Goal: Information Seeking & Learning: Learn about a topic

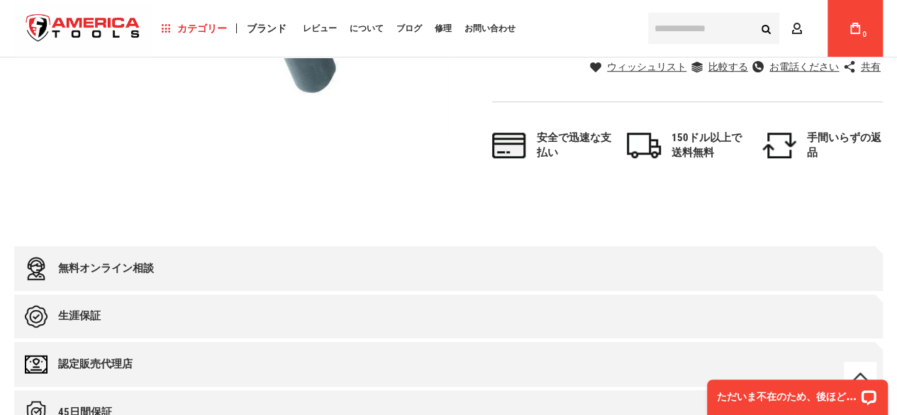
scroll to position [496, 0]
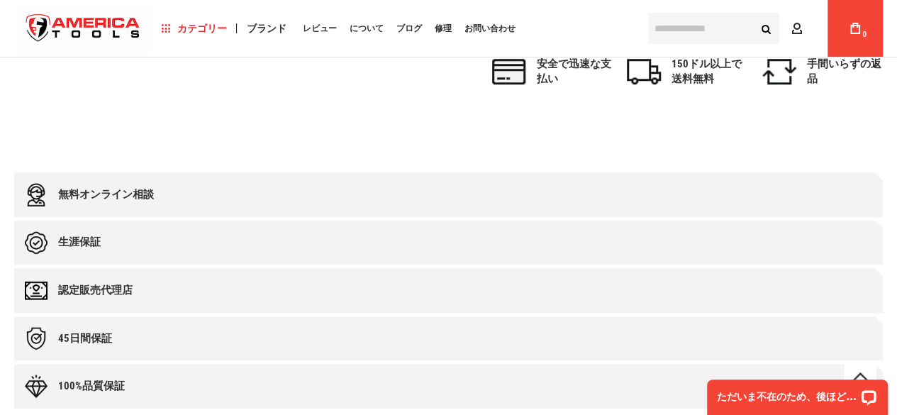
type input "**********"
click at [72, 235] on font "生涯保証" at bounding box center [79, 241] width 43 height 13
click at [102, 284] on font "認定販売代理店" at bounding box center [95, 290] width 74 height 13
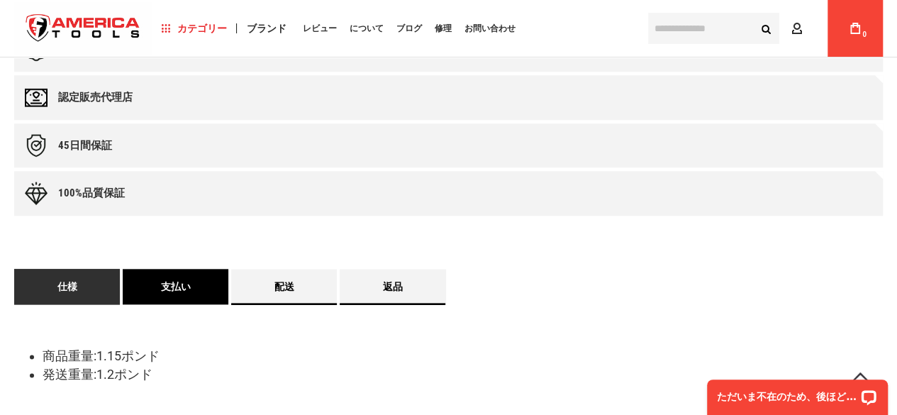
scroll to position [709, 0]
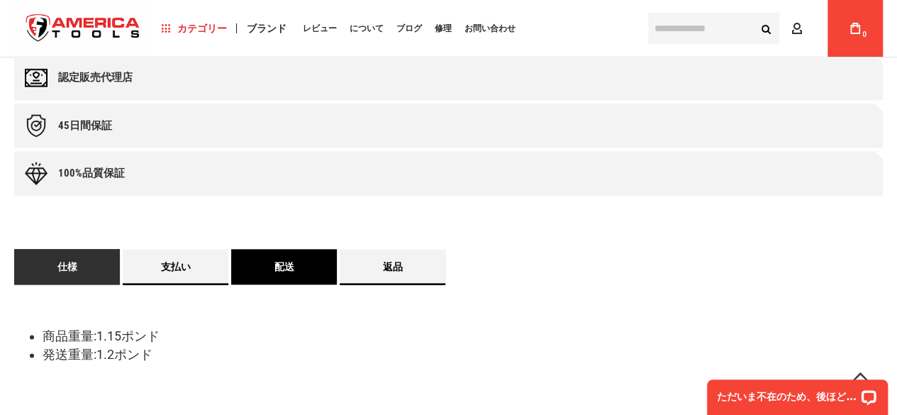
click at [289, 250] on link "配送" at bounding box center [284, 266] width 106 height 35
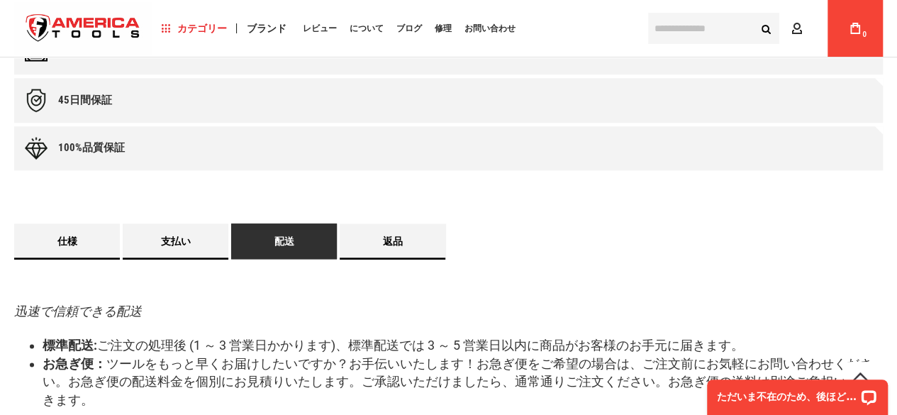
scroll to position [754, 0]
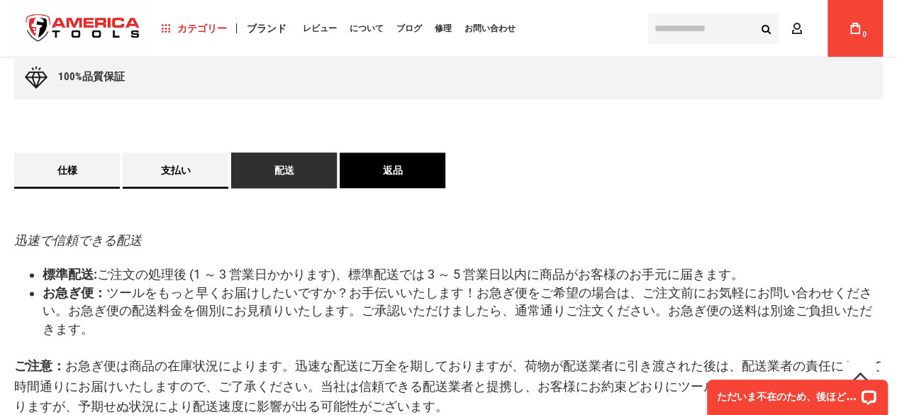
click at [408, 168] on link "返品" at bounding box center [393, 169] width 106 height 35
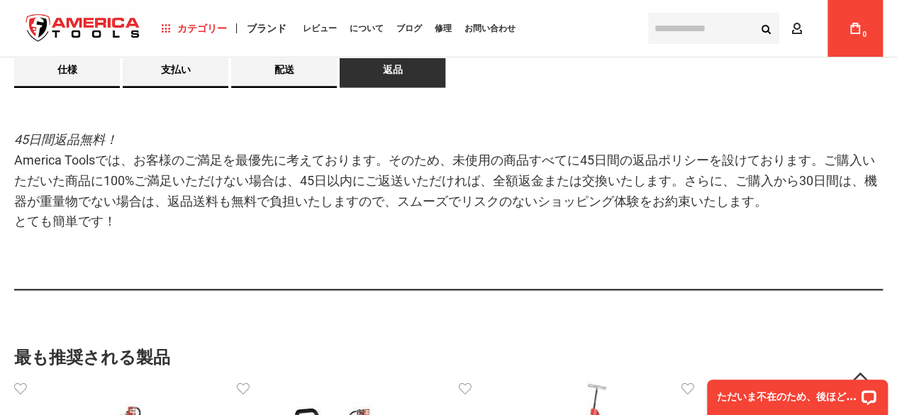
scroll to position [683, 0]
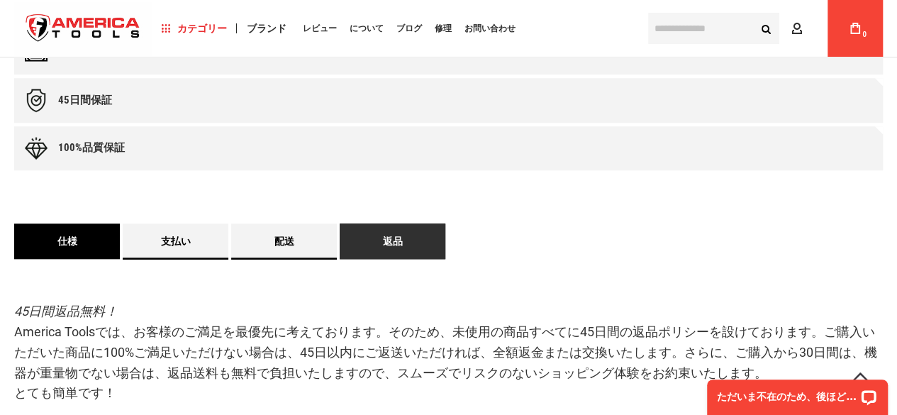
click at [62, 255] on link "仕様" at bounding box center [67, 240] width 106 height 35
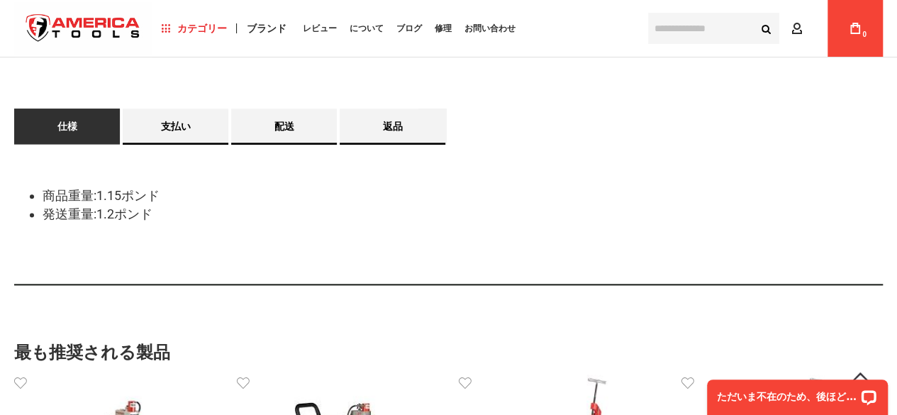
scroll to position [825, 0]
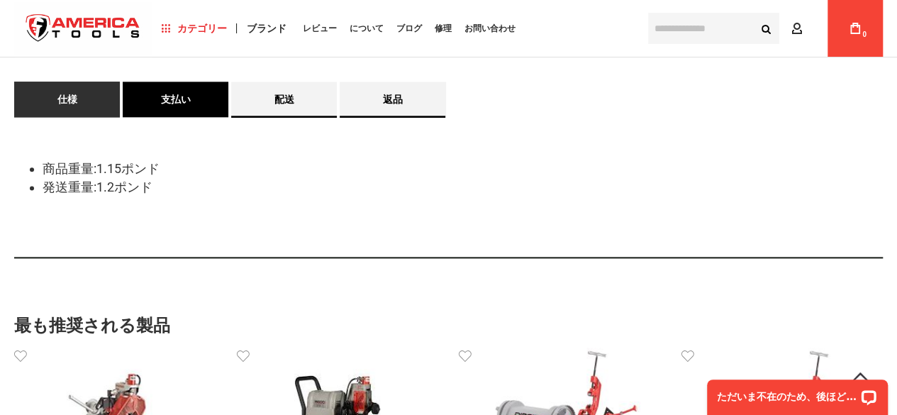
click at [183, 99] on font "支払い" at bounding box center [176, 99] width 30 height 11
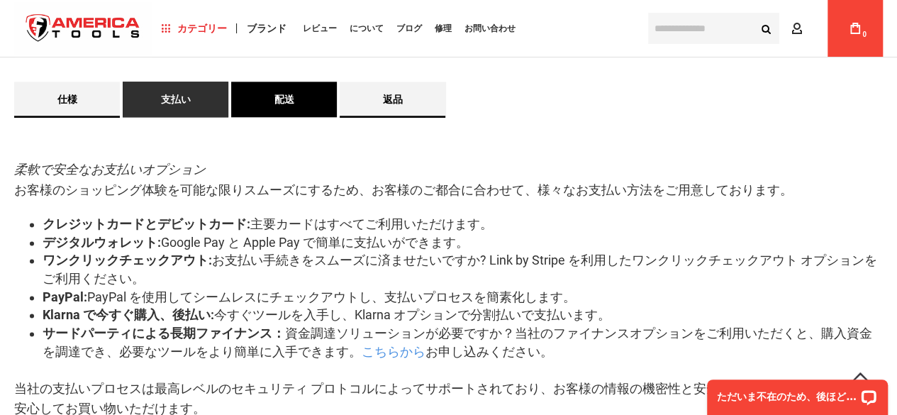
click at [282, 94] on font "配送" at bounding box center [284, 99] width 20 height 11
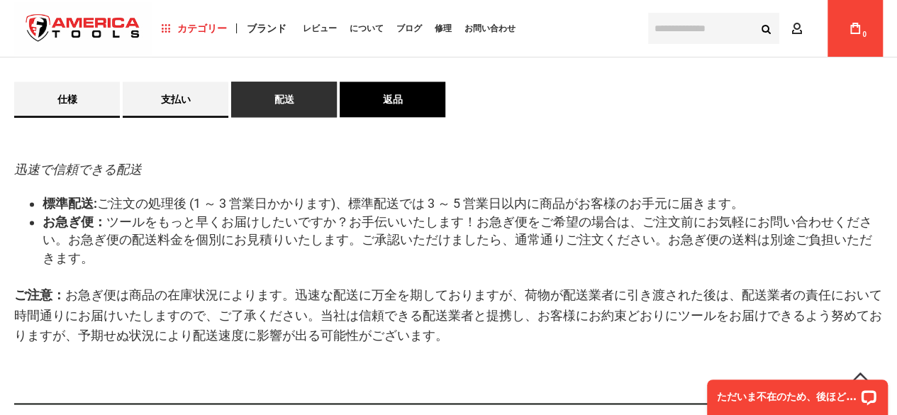
click at [383, 91] on link "返品" at bounding box center [393, 99] width 106 height 35
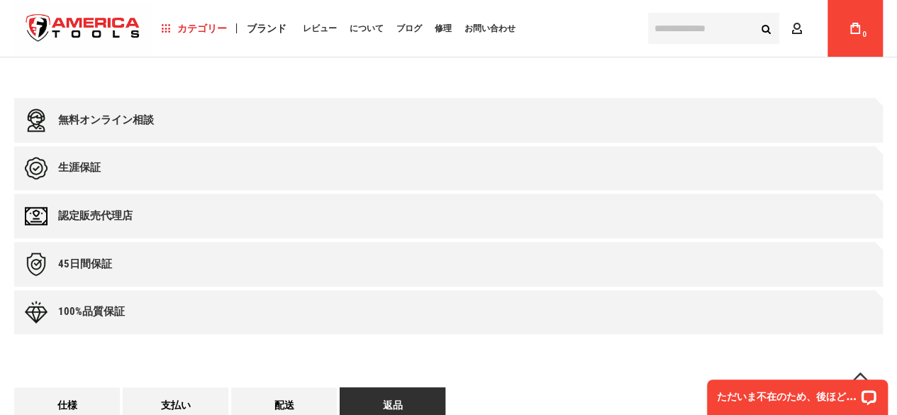
scroll to position [541, 0]
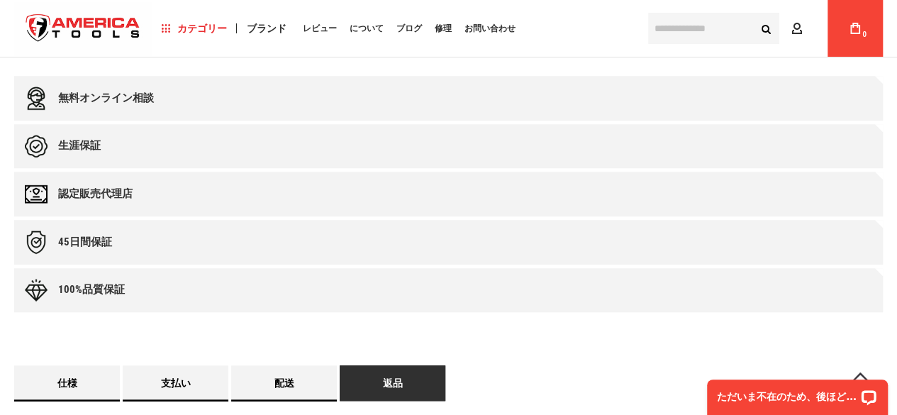
click at [84, 193] on font "認定販売代理店" at bounding box center [95, 193] width 74 height 13
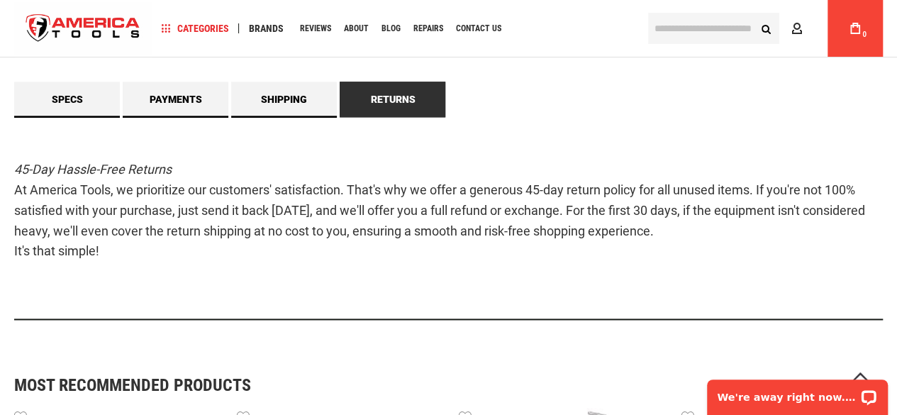
scroll to position [754, 0]
